Goal: Check status: Check status

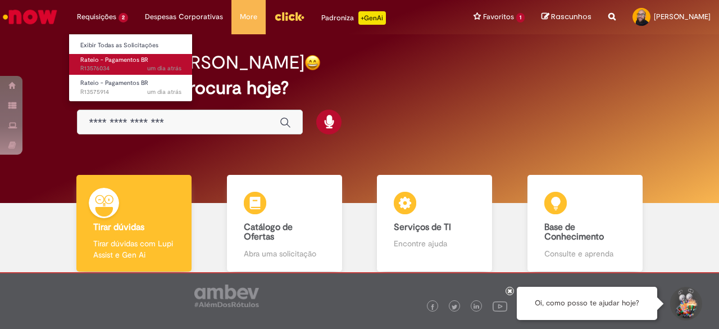
click at [113, 61] on span "Rateio - Pagamentos BR" at bounding box center [114, 60] width 68 height 8
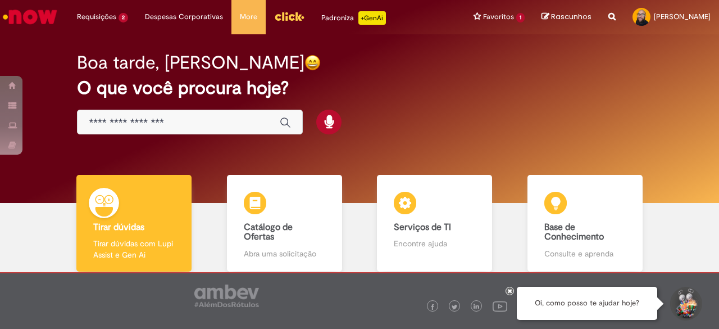
click at [510, 292] on icon at bounding box center [510, 291] width 4 height 6
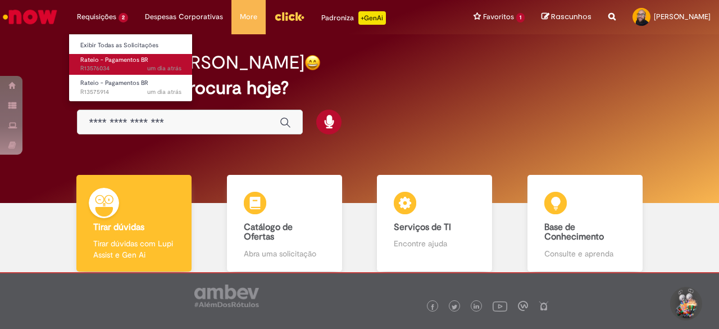
click at [107, 61] on span "Rateio - Pagamentos BR" at bounding box center [114, 60] width 68 height 8
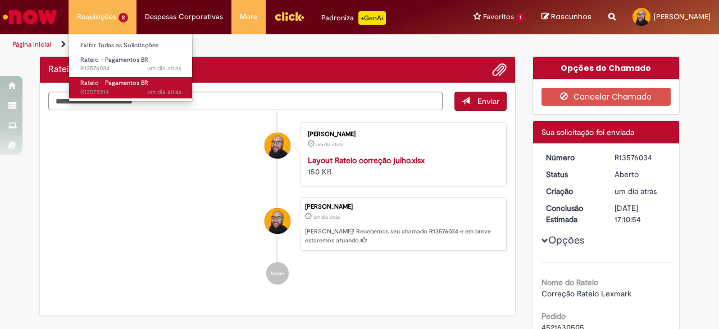
click at [114, 89] on span "um dia atrás um dia atrás R13575914" at bounding box center [130, 92] width 101 height 9
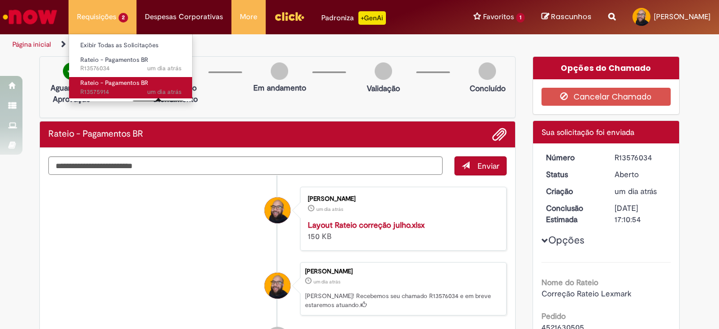
click at [166, 94] on span "um dia atrás" at bounding box center [164, 92] width 34 height 8
click at [111, 79] on span "Rateio - Pagamentos BR" at bounding box center [114, 83] width 68 height 8
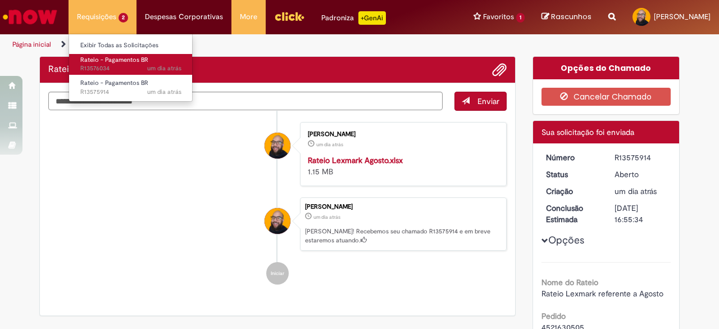
click at [103, 59] on span "Rateio - Pagamentos BR" at bounding box center [114, 60] width 68 height 8
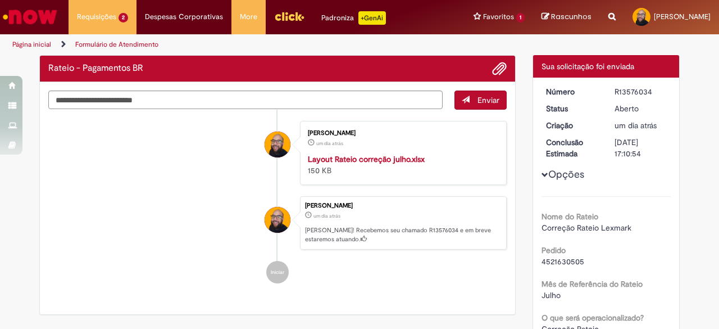
scroll to position [56, 0]
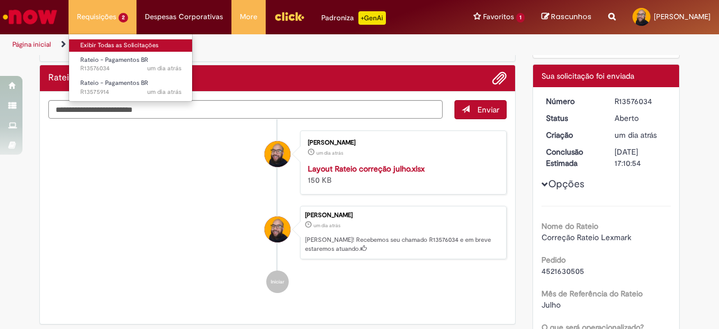
click at [109, 50] on link "Exibir Todas as Solicitações" at bounding box center [131, 45] width 124 height 12
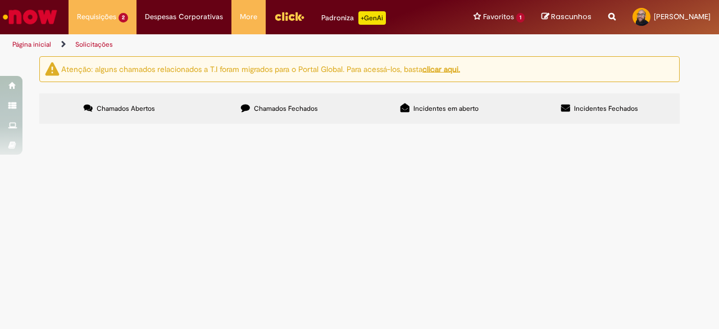
click at [282, 106] on span "Chamados Fechados" at bounding box center [286, 108] width 64 height 9
click at [47, 14] on img "Ir para a Homepage" at bounding box center [30, 17] width 58 height 22
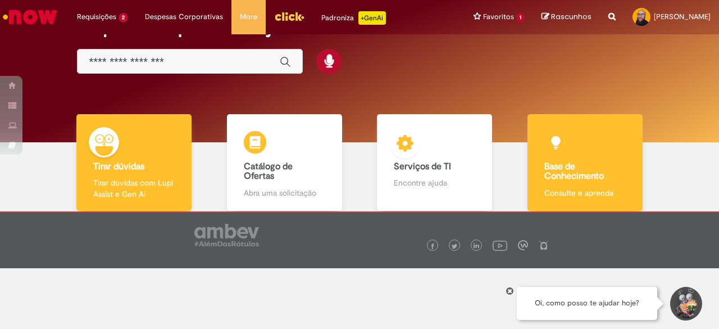
scroll to position [63, 0]
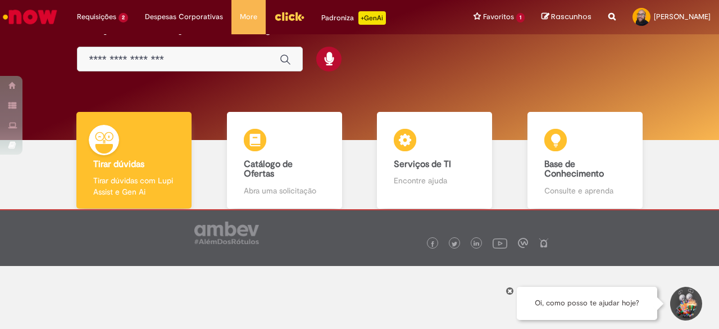
click at [506, 292] on div at bounding box center [510, 291] width 8 height 8
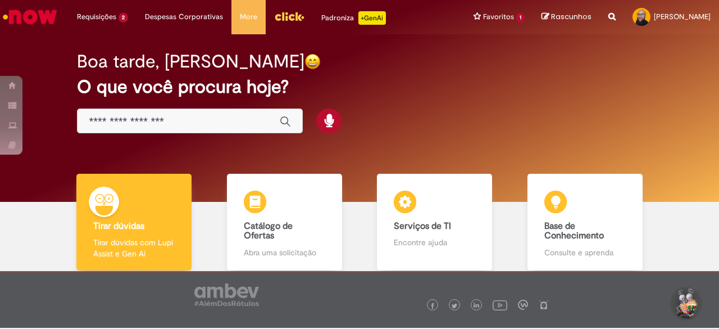
scroll to position [0, 0]
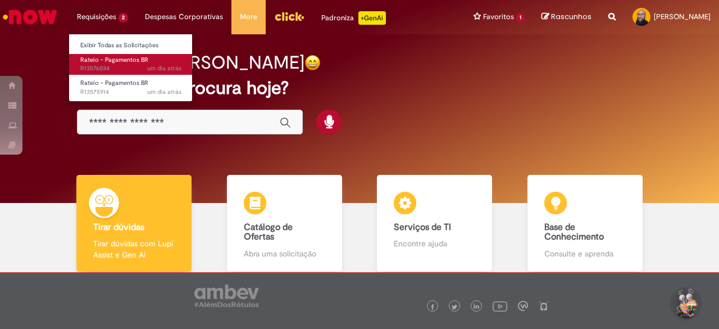
click at [106, 58] on span "Rateio - Pagamentos BR" at bounding box center [114, 60] width 68 height 8
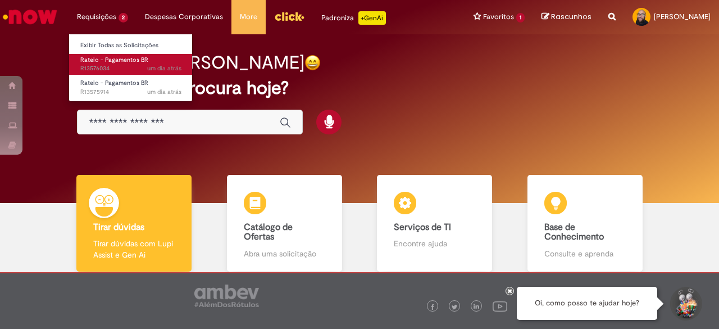
click at [108, 66] on span "um dia atrás um dia atrás R13576034" at bounding box center [130, 68] width 101 height 9
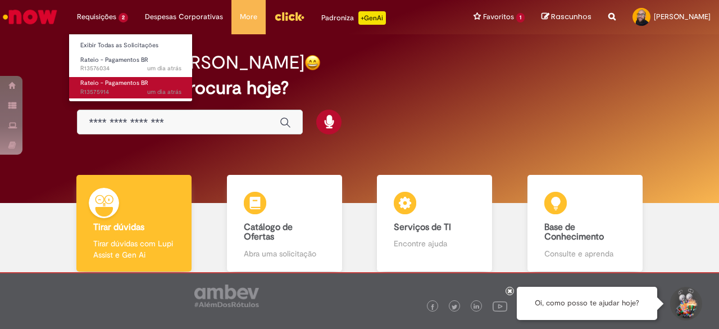
click at [107, 87] on span "Rateio - Pagamentos BR" at bounding box center [114, 83] width 68 height 8
click at [110, 77] on link "Rateio - Pagamentos BR um dia atrás um dia atrás R13575914" at bounding box center [131, 87] width 124 height 21
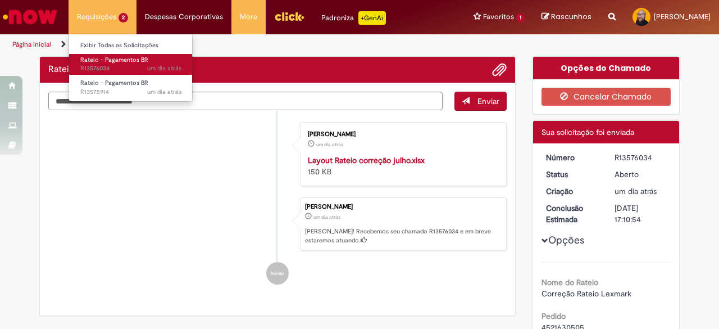
click at [110, 67] on span "um dia atrás um dia atrás R13576034" at bounding box center [130, 68] width 101 height 9
click at [126, 65] on span "um dia atrás um dia atrás R13576034" at bounding box center [130, 68] width 101 height 9
click at [128, 59] on span "Rateio - Pagamentos BR" at bounding box center [114, 60] width 68 height 8
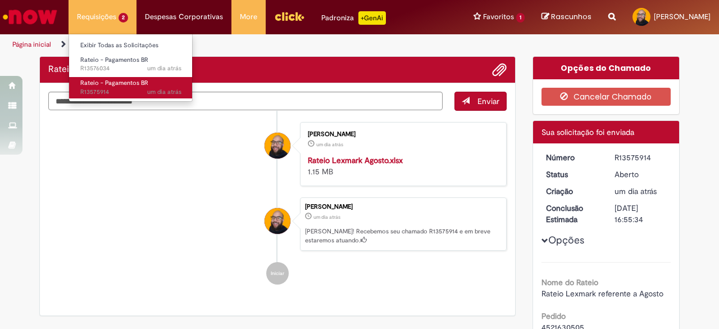
click at [124, 87] on link "Rateio - Pagamentos BR um dia atrás um dia atrás R13575914" at bounding box center [131, 87] width 124 height 21
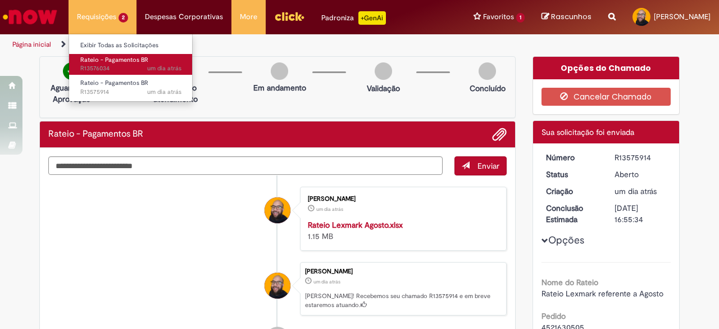
click at [107, 61] on span "Rateio - Pagamentos BR" at bounding box center [114, 60] width 68 height 8
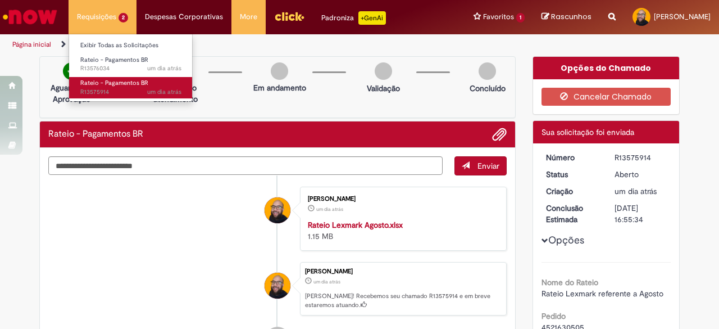
click at [104, 80] on span "Rateio - Pagamentos BR" at bounding box center [114, 83] width 68 height 8
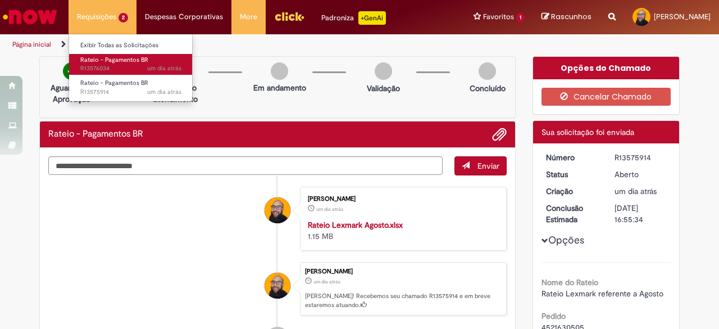
click at [83, 71] on span "um dia atrás um dia atrás R13576034" at bounding box center [130, 68] width 101 height 9
